Goal: Task Accomplishment & Management: Use online tool/utility

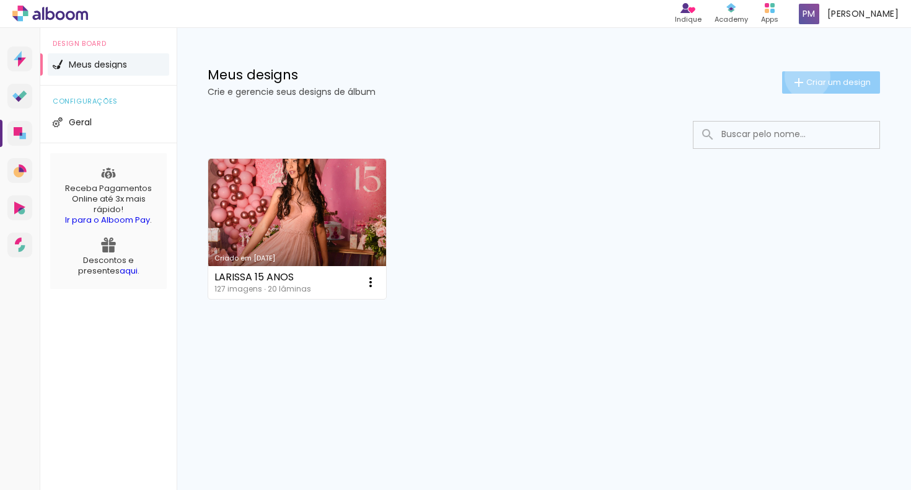
click at [806, 78] on span "Criar um design" at bounding box center [838, 82] width 64 height 8
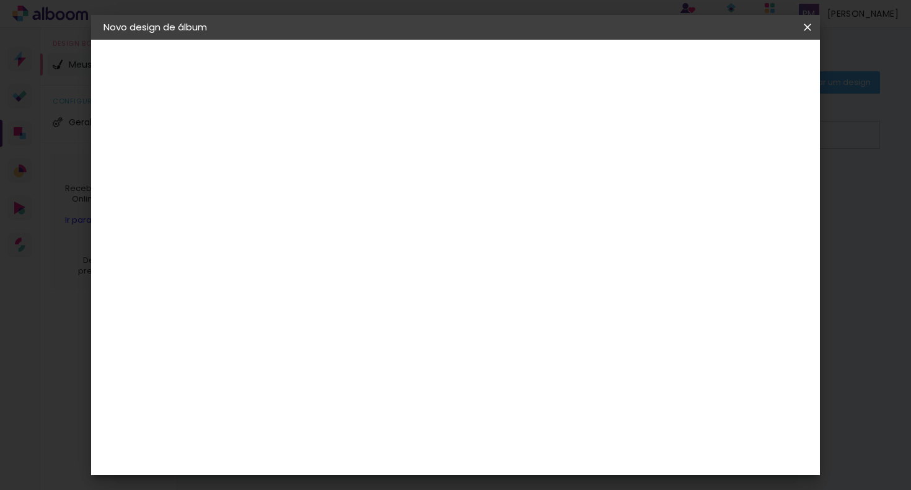
click at [306, 165] on input at bounding box center [306, 166] width 0 height 19
type input "larissa 15 anos 2"
type paper-input "larissa 15 anos 2"
click at [0, 0] on slot "Avançar" at bounding box center [0, 0] width 0 height 0
click at [376, 235] on input at bounding box center [325, 235] width 100 height 15
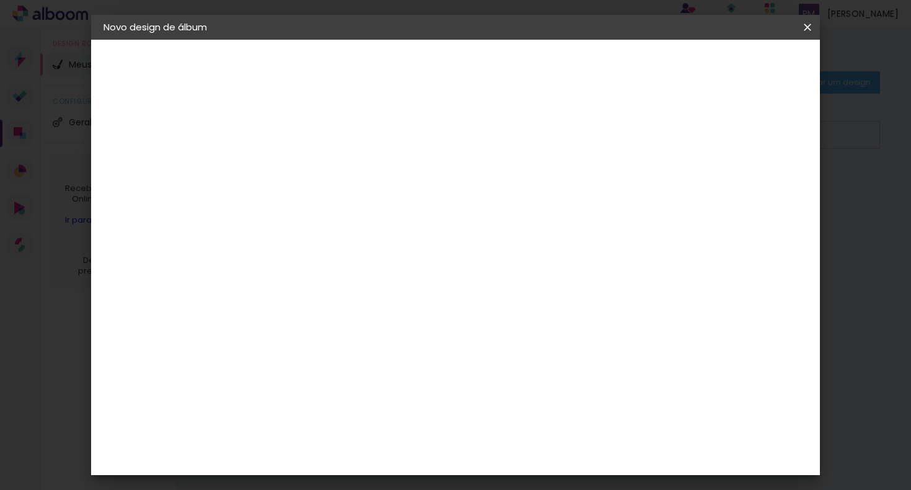
click at [333, 233] on input at bounding box center [325, 235] width 100 height 15
type input "l"
click at [333, 233] on input at bounding box center [325, 235] width 100 height 15
click at [366, 198] on input "[GEOGRAPHIC_DATA]" at bounding box center [320, 197] width 90 height 15
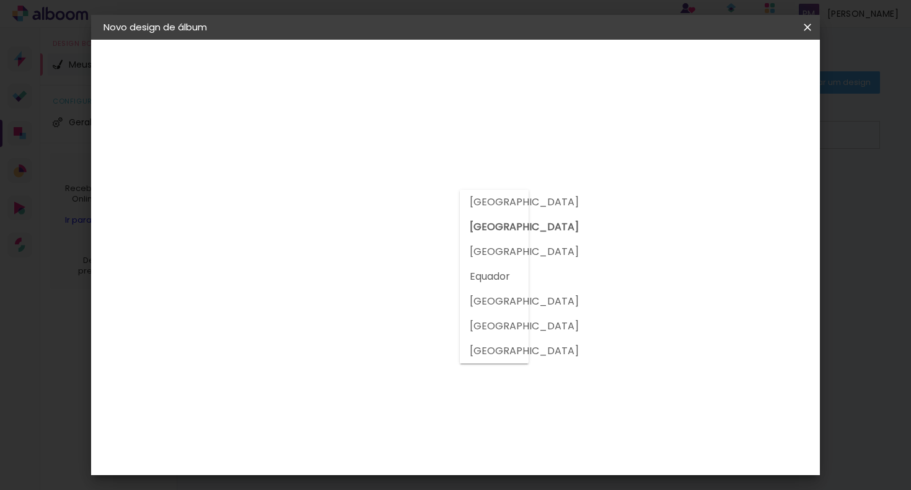
click at [0, 0] on slot "[GEOGRAPHIC_DATA]" at bounding box center [0, 0] width 0 height 0
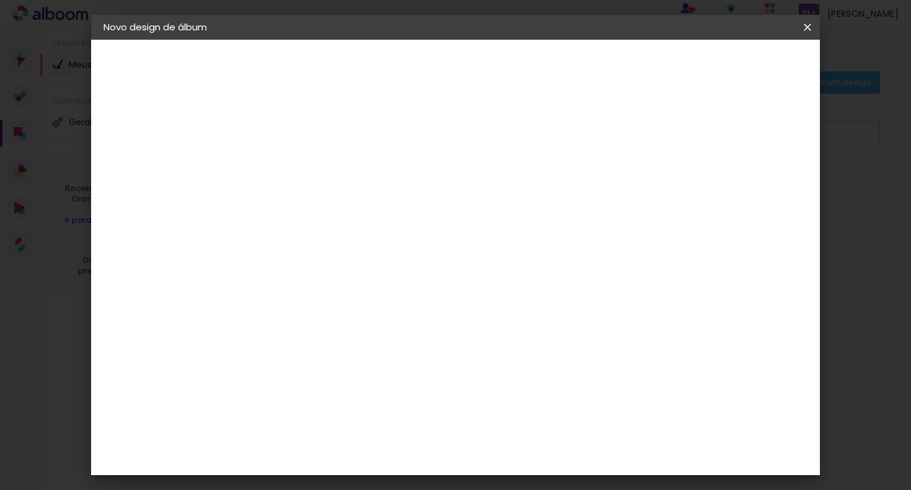
click at [376, 228] on input at bounding box center [325, 235] width 100 height 15
click at [499, 261] on div "Sugerir uma encadernadora" at bounding box center [460, 259] width 77 height 20
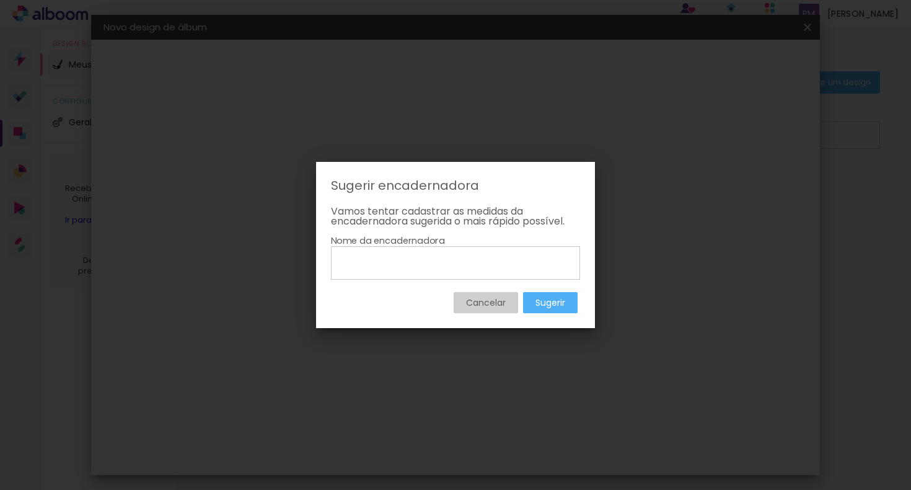
click at [492, 294] on paper-button "Cancelar" at bounding box center [486, 302] width 64 height 21
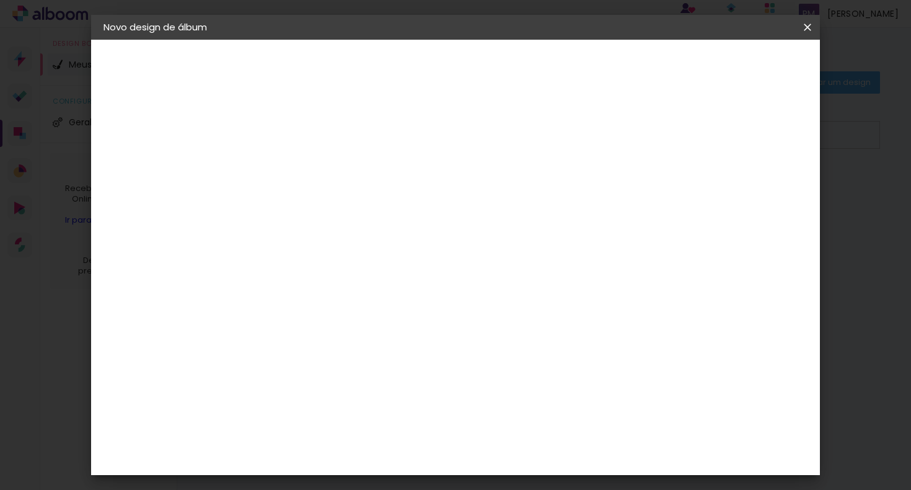
click at [505, 70] on div "Voltar Avançar" at bounding box center [443, 65] width 123 height 21
click at [192, 151] on iron-pages "Fornecedor Escolhendo fornecedor..." at bounding box center [171, 153] width 136 height 25
click at [124, 150] on iron-pages "Fornecedor Escolhendo fornecedor..." at bounding box center [171, 153] width 136 height 25
click at [337, 240] on input at bounding box center [325, 235] width 100 height 15
type input "[PERSON_NAME]"
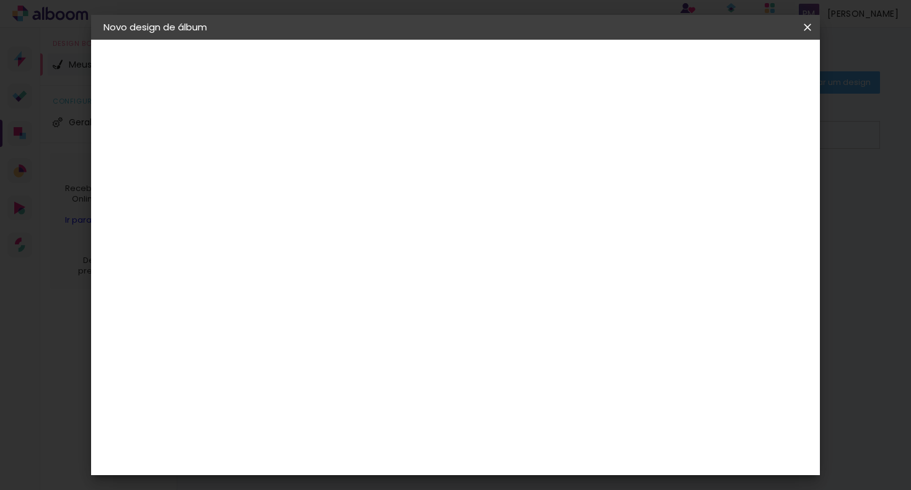
type paper-input "[PERSON_NAME]"
click at [505, 134] on div "Avançado Tamanho Livre Sugerir uma encadernadora" at bounding box center [450, 198] width 110 height 157
click at [505, 73] on div "Voltar Avançar" at bounding box center [443, 65] width 123 height 21
click at [505, 185] on paper-item "Tamanho Livre" at bounding box center [450, 188] width 110 height 27
click at [416, 185] on iron-icon at bounding box center [408, 188] width 15 height 15
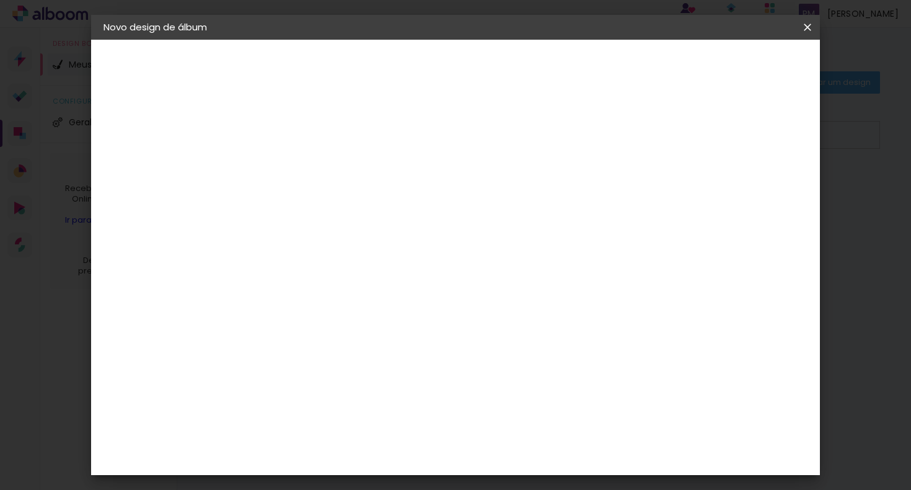
click at [0, 0] on slot "Avançar" at bounding box center [0, 0] width 0 height 0
click at [157, 152] on div "Tamanho livre" at bounding box center [151, 152] width 43 height 17
drag, startPoint x: 378, startPoint y: 238, endPoint x: 370, endPoint y: 238, distance: 8.1
click at [370, 238] on input "[PERSON_NAME]" at bounding box center [325, 235] width 100 height 15
drag, startPoint x: 371, startPoint y: 237, endPoint x: 269, endPoint y: 236, distance: 101.6
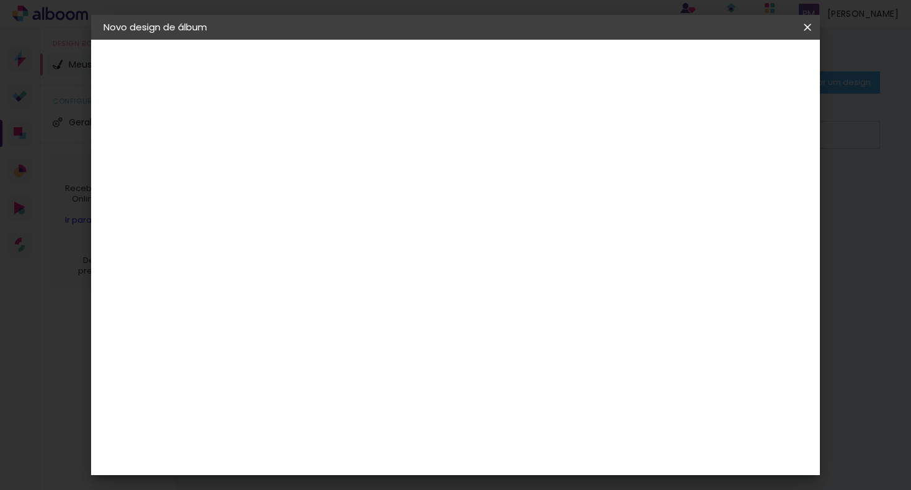
click at [269, 145] on div "Fornecedor Escolha um fornecedor ou avance com o tamanho livre. Voltar Avançar" at bounding box center [387, 92] width 271 height 105
click at [309, 232] on input at bounding box center [325, 235] width 100 height 15
click at [291, 236] on input at bounding box center [325, 235] width 100 height 15
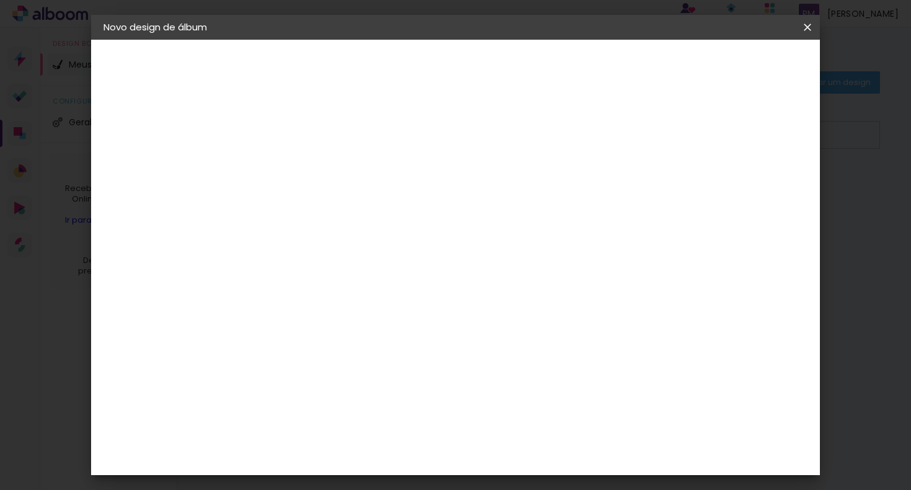
click at [0, 0] on slot "Tamanho Livre" at bounding box center [0, 0] width 0 height 0
click at [0, 0] on slot "Avançar" at bounding box center [0, 0] width 0 height 0
click at [417, 195] on span "30" at bounding box center [422, 194] width 20 height 19
click at [283, 332] on div "cm" at bounding box center [290, 333] width 15 height 19
type input "3"
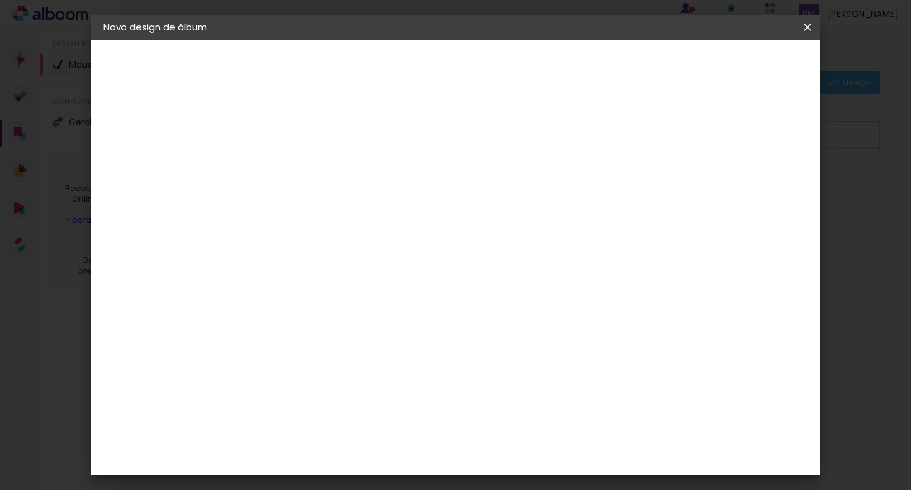
type input "25"
type paper-input "25"
click at [730, 68] on span "Iniciar design" at bounding box center [702, 65] width 56 height 9
click at [730, 64] on span "Iniciar design" at bounding box center [702, 65] width 56 height 9
click at [730, 68] on span "Iniciar design" at bounding box center [702, 65] width 56 height 9
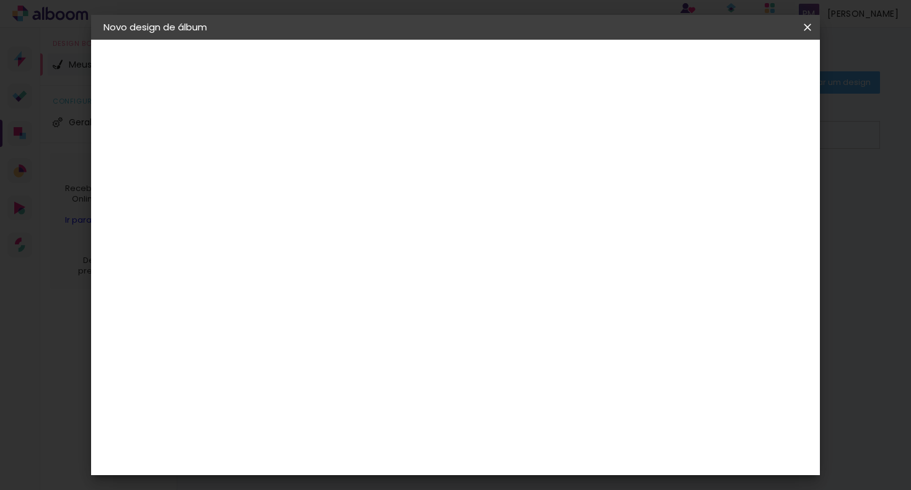
click at [669, 144] on div at bounding box center [663, 142] width 11 height 11
type paper-checkbox "on"
click at [669, 144] on div at bounding box center [663, 142] width 11 height 11
click at [730, 64] on span "Iniciar design" at bounding box center [702, 65] width 56 height 9
click at [0, 0] on slot "lâminas" at bounding box center [0, 0] width 0 height 0
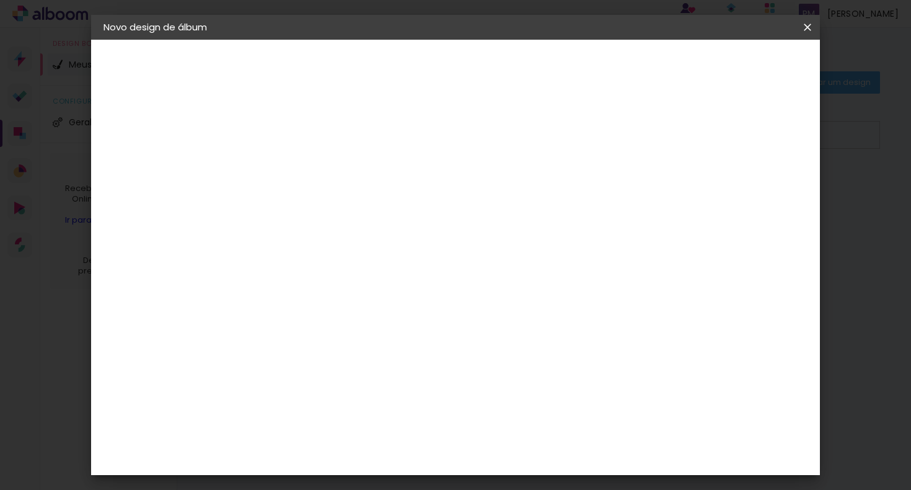
click at [146, 185] on iron-pages "Modelo Escolhendo modelo... Tamanho livre" at bounding box center [171, 181] width 136 height 25
click at [154, 154] on iron-pages "Fornecedor Escolhendo fornecedor..." at bounding box center [171, 153] width 136 height 25
click at [806, 25] on iron-icon at bounding box center [807, 27] width 15 height 12
